Goal: Task Accomplishment & Management: Manage account settings

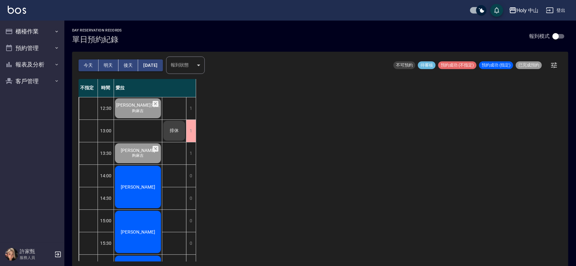
click at [148, 119] on div "[PERSON_NAME]" at bounding box center [138, 108] width 48 height 22
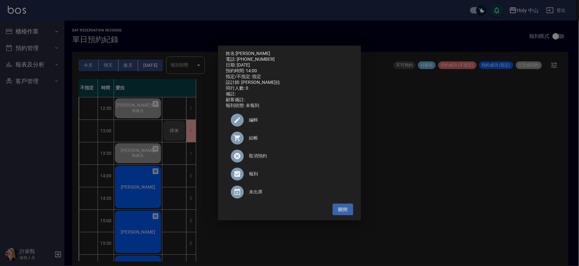
click at [247, 139] on div at bounding box center [240, 138] width 18 height 13
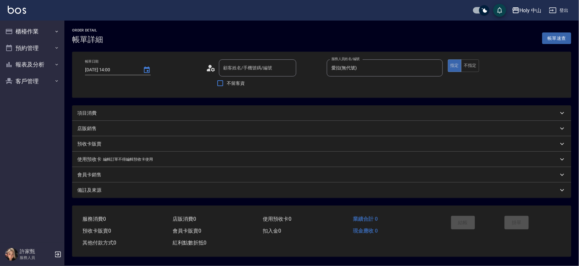
type input "[DATE] 14:00"
type input "愛拉(無代號)"
type input "[PERSON_NAME]/0933095317/null"
click at [175, 114] on div "項目消費" at bounding box center [316, 113] width 478 height 7
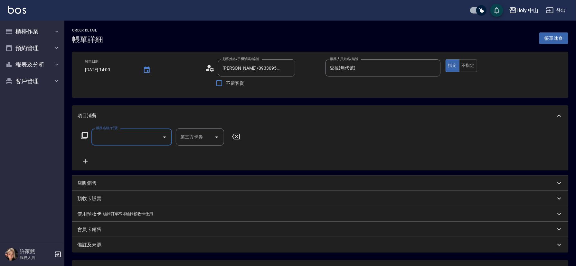
click at [138, 137] on input "服務名稱/代號" at bounding box center [126, 137] width 65 height 11
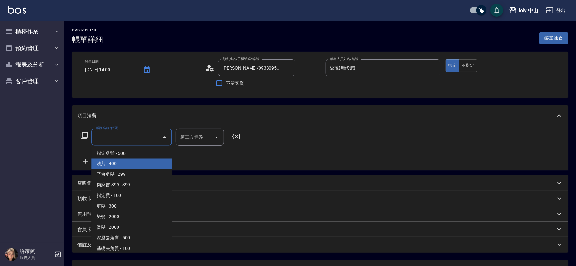
click at [115, 162] on span "洗剪 - 400" at bounding box center [131, 164] width 80 height 11
type input "洗剪(3)"
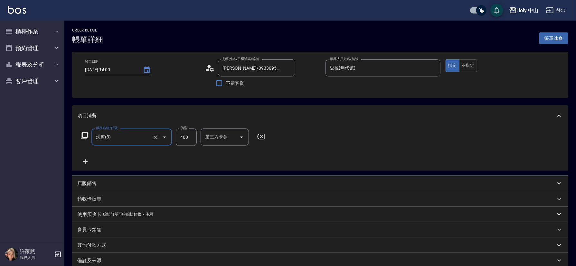
click at [190, 138] on input "400" at bounding box center [186, 137] width 21 height 17
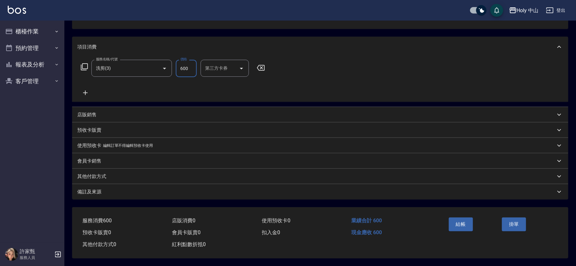
type input "600"
click at [273, 189] on div "備註及來源" at bounding box center [316, 192] width 478 height 7
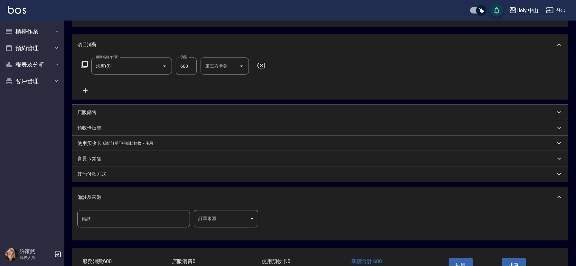
click at [239, 219] on body "Holy 中山 登出 櫃檯作業 打帳單 帳單列表 營業儀表板 現場電腦打卡 預約管理 預約管理 單日預約紀錄 單週預約紀錄 報表及分析 報表目錄 店家日報表 …" at bounding box center [288, 118] width 576 height 378
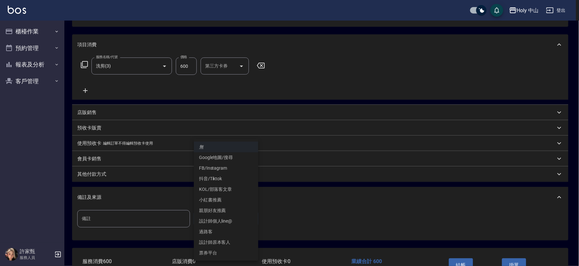
click at [233, 244] on li "設計師原本客人" at bounding box center [226, 242] width 64 height 11
type input "設計師原本客人"
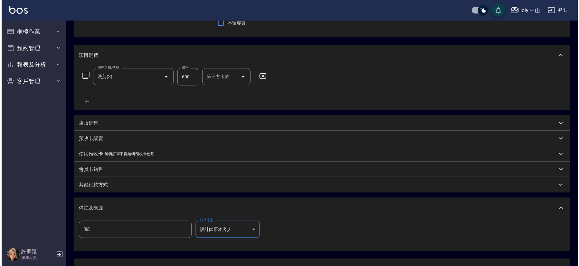
scroll to position [114, 0]
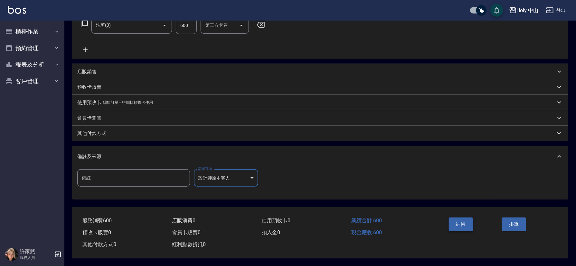
click at [463, 221] on button "結帳" at bounding box center [461, 225] width 24 height 14
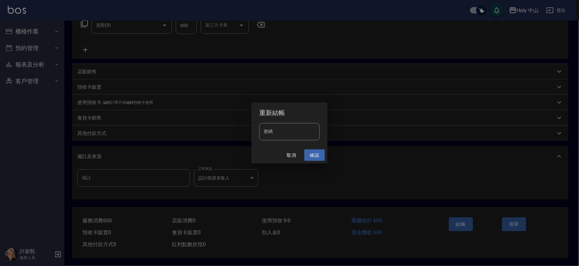
click at [315, 157] on button "確認" at bounding box center [314, 156] width 21 height 12
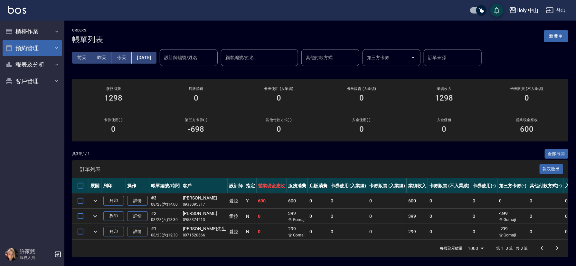
click at [45, 45] on button "預約管理" at bounding box center [32, 48] width 59 height 17
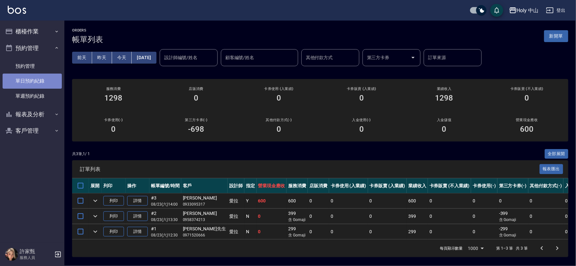
click at [39, 81] on link "單日預約紀錄" at bounding box center [32, 81] width 59 height 15
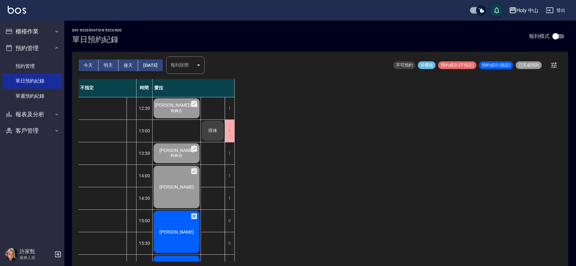
click at [162, 65] on button "[DATE]" at bounding box center [150, 66] width 24 height 12
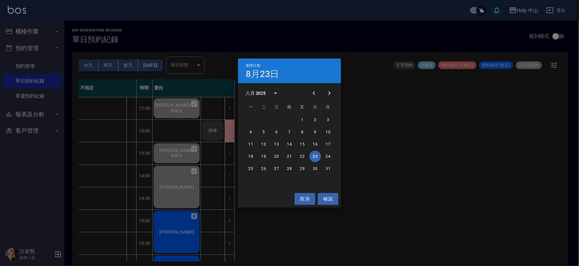
click at [331, 90] on icon "Next month" at bounding box center [329, 93] width 8 height 8
click at [249, 155] on button "22" at bounding box center [251, 157] width 12 height 12
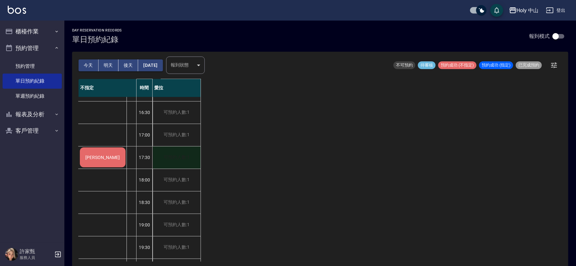
scroll to position [193, 0]
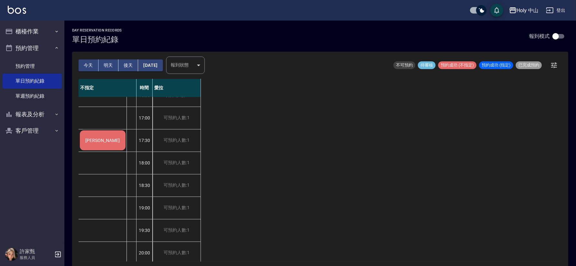
click at [100, 139] on span "[PERSON_NAME]" at bounding box center [102, 140] width 37 height 5
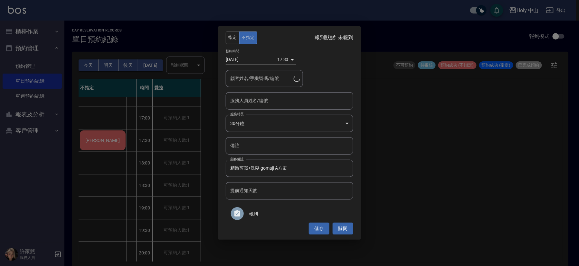
type input "陳先生/0983381690"
click at [268, 102] on input "服務人員姓名/編號" at bounding box center [289, 100] width 122 height 11
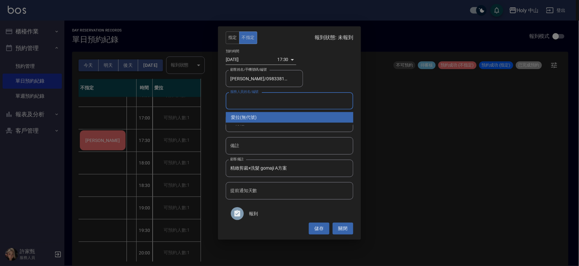
click at [258, 117] on div "愛拉 (無代號)" at bounding box center [289, 117] width 127 height 11
type input "愛拉(無代號)"
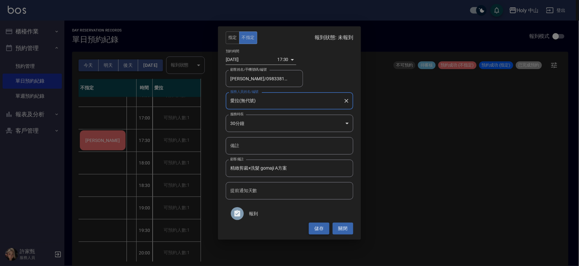
click at [315, 228] on button "儲存" at bounding box center [319, 229] width 21 height 12
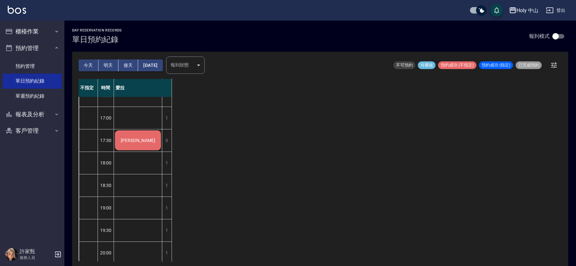
click at [89, 61] on button "今天" at bounding box center [89, 66] width 20 height 12
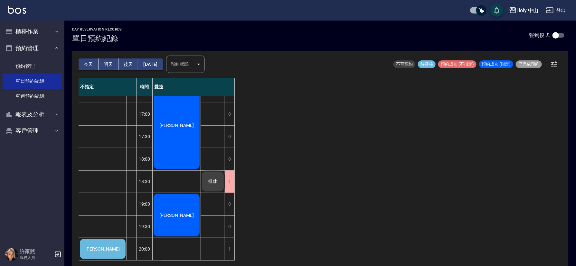
scroll to position [2, 0]
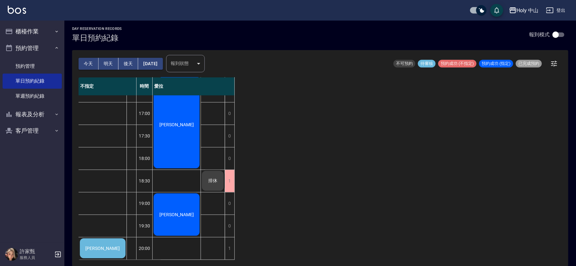
click at [116, 242] on div "薛先生" at bounding box center [103, 249] width 48 height 22
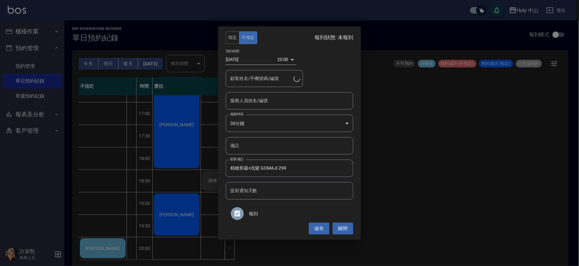
type input "薛先生/0916083803"
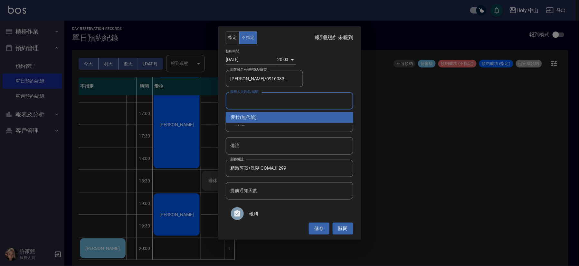
click at [311, 103] on input "服務人員姓名/編號" at bounding box center [289, 100] width 122 height 11
click at [249, 115] on div "愛拉 (無代號)" at bounding box center [289, 117] width 127 height 11
type input "愛拉(無代號)"
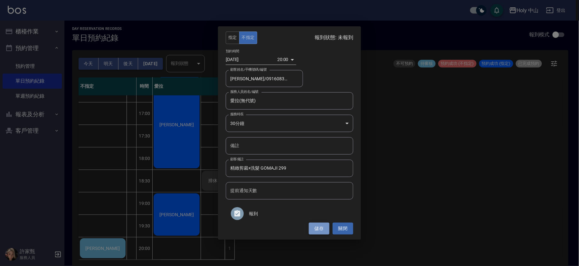
click at [312, 230] on button "儲存" at bounding box center [319, 229] width 21 height 12
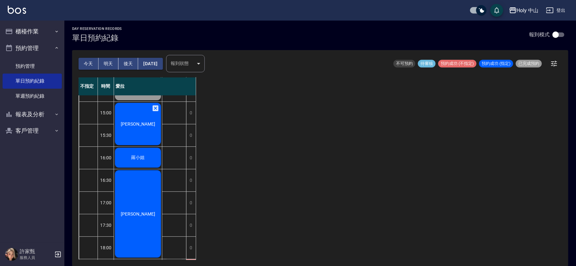
scroll to position [106, 0]
click at [148, 12] on div "[PERSON_NAME]" at bounding box center [138, 1] width 48 height 22
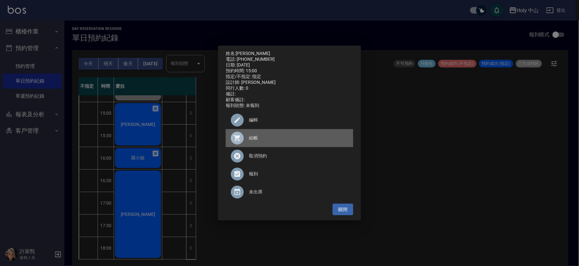
click at [250, 142] on span "結帳" at bounding box center [298, 138] width 99 height 7
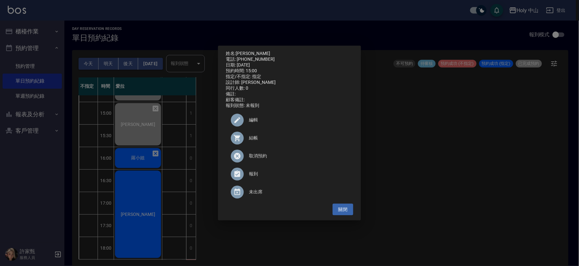
click at [145, 163] on div "姓名: 黃逸群 電話: 0972509071 日期: 2025/08/23 預約時間: 15:00 指定/不指定: 指定 設計師: 愛拉 同行人數: 0 備註…" at bounding box center [289, 133] width 579 height 266
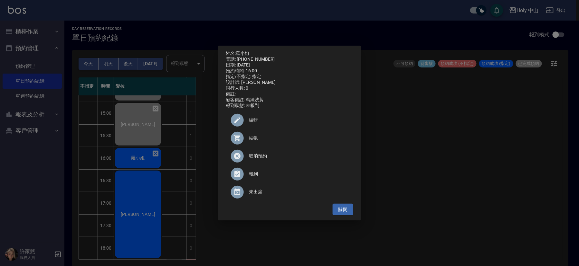
click at [248, 140] on div at bounding box center [240, 138] width 18 height 13
click at [339, 211] on button "關閉" at bounding box center [342, 210] width 21 height 12
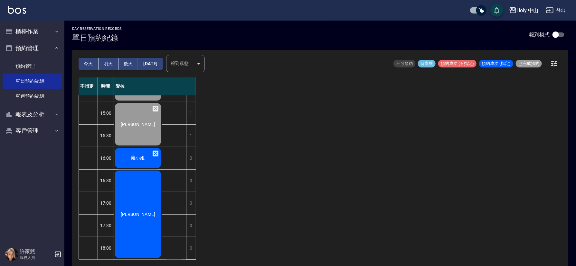
click at [105, 62] on button "明天" at bounding box center [108, 64] width 20 height 12
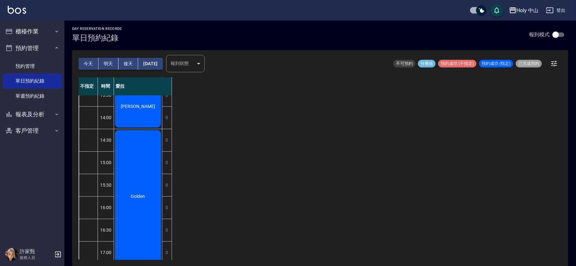
scroll to position [10, 0]
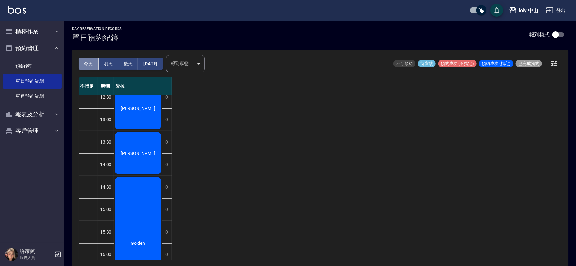
click at [86, 63] on button "今天" at bounding box center [89, 64] width 20 height 12
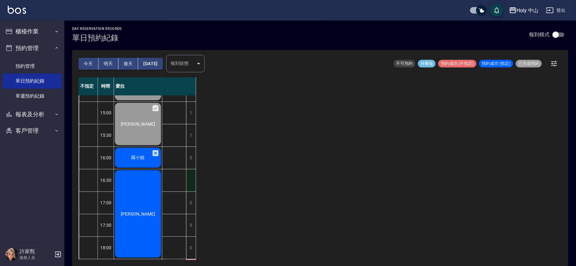
scroll to position [106, 0]
click at [155, 151] on icon at bounding box center [156, 154] width 6 height 6
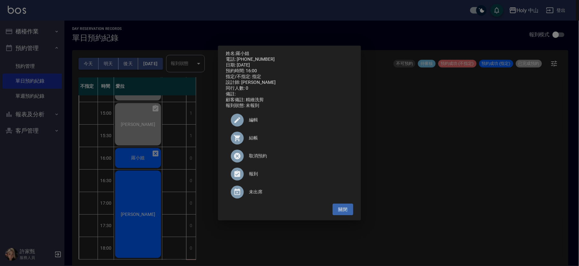
click at [250, 156] on span "取消預約" at bounding box center [298, 156] width 99 height 7
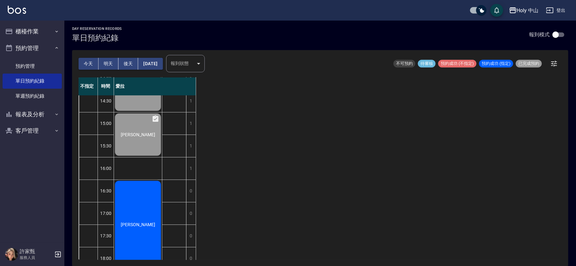
scroll to position [154, 0]
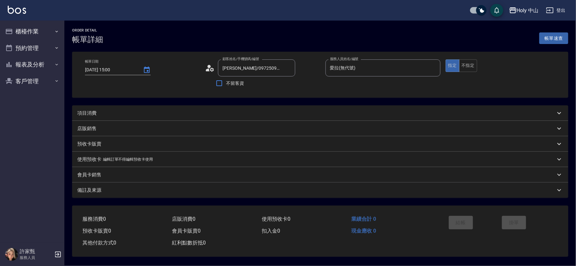
click at [193, 111] on div "項目消費" at bounding box center [316, 113] width 478 height 7
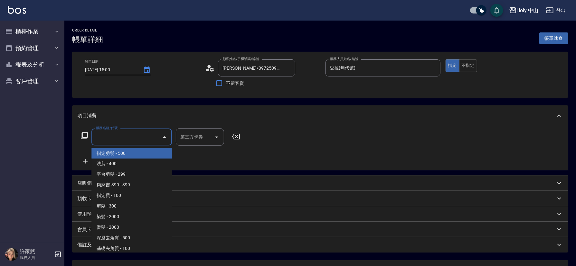
click at [139, 138] on input "服務名稱/代號" at bounding box center [126, 137] width 65 height 11
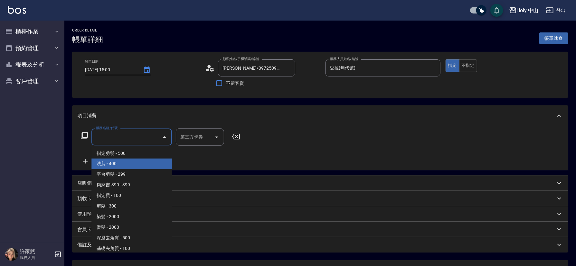
click at [132, 162] on span "洗剪 - 400" at bounding box center [131, 164] width 80 height 11
type input "洗剪(3)"
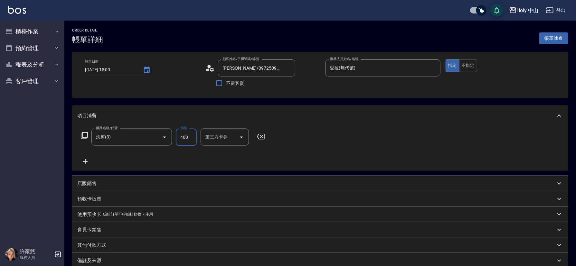
click at [184, 137] on input "400" at bounding box center [186, 137] width 21 height 17
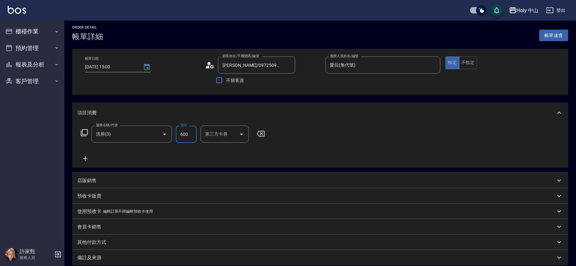
scroll to position [71, 0]
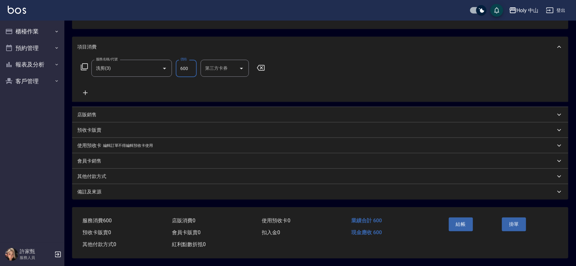
type input "600"
click at [269, 195] on div "備註及來源" at bounding box center [320, 191] width 496 height 15
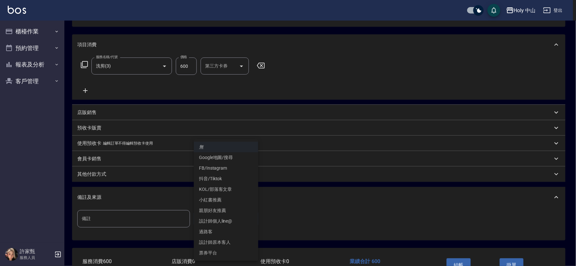
click at [239, 218] on body "Holy 中山 登出 櫃檯作業 打帳單 帳單列表 營業儀表板 現場電腦打卡 預約管理 預約管理 單日預約紀錄 單週預約紀錄 報表及分析 報表目錄 店家日報表 …" at bounding box center [288, 118] width 576 height 378
click at [220, 243] on li "設計師原本客人" at bounding box center [226, 242] width 64 height 11
type input "設計師原本客人"
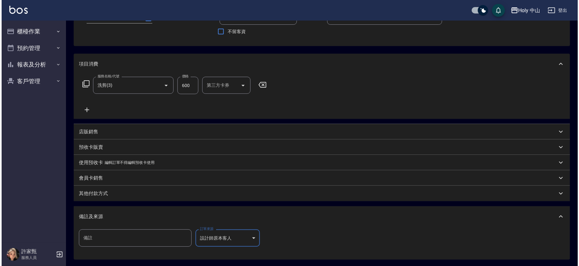
scroll to position [114, 0]
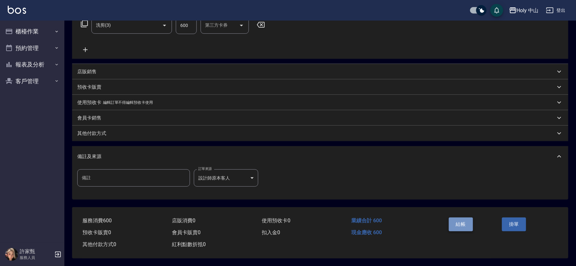
click at [465, 220] on button "結帳" at bounding box center [461, 225] width 24 height 14
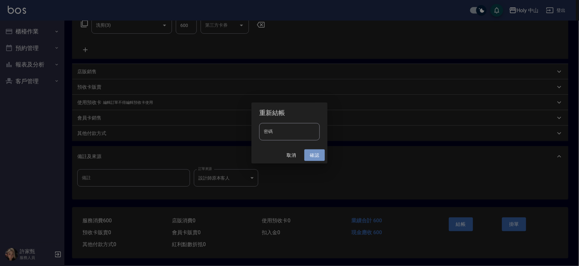
click at [315, 158] on button "確認" at bounding box center [314, 156] width 21 height 12
